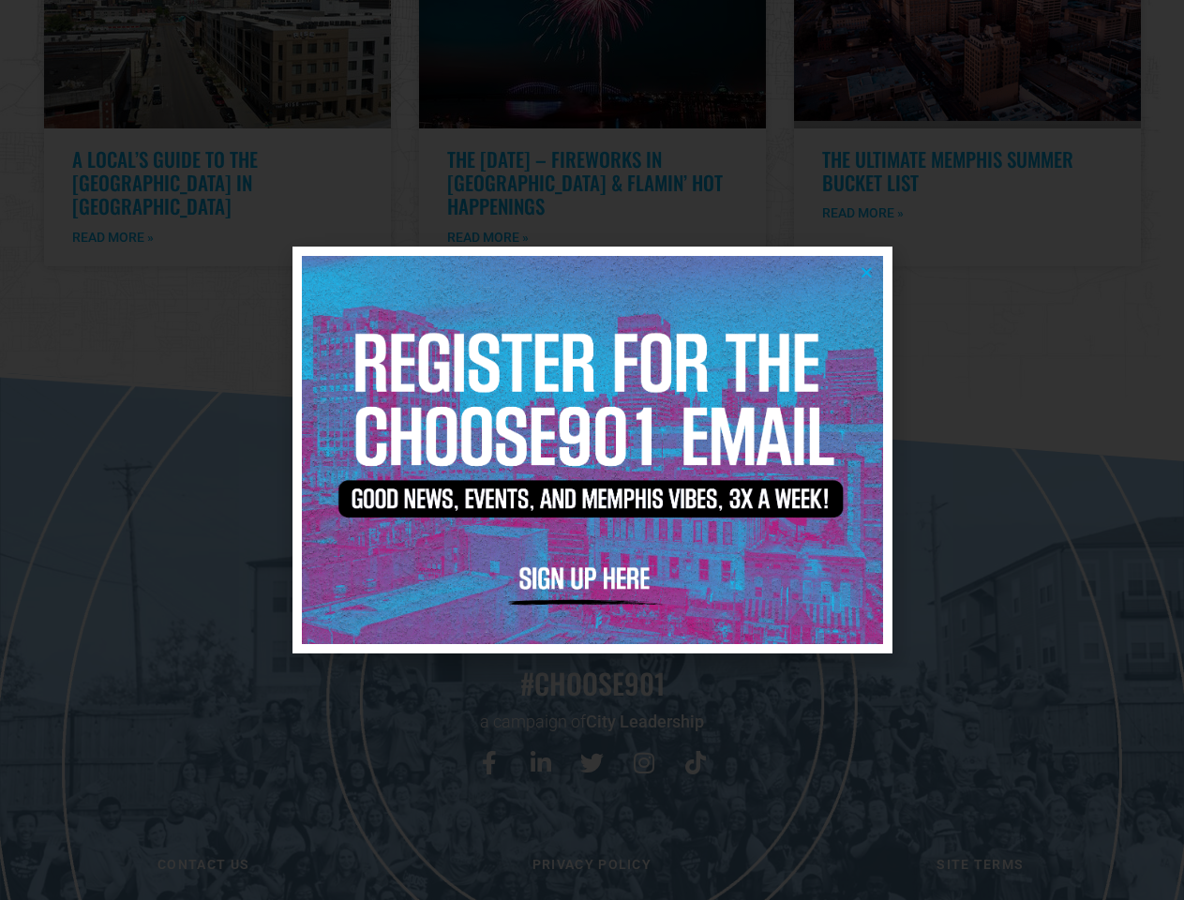
click at [866, 272] on icon "Close" at bounding box center [867, 272] width 14 height 14
